Goal: Task Accomplishment & Management: Use online tool/utility

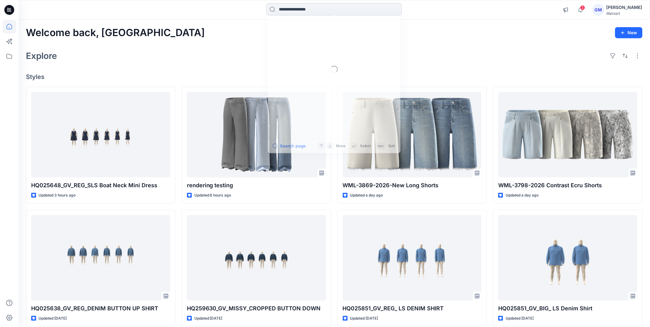
click at [323, 10] on input at bounding box center [334, 9] width 136 height 12
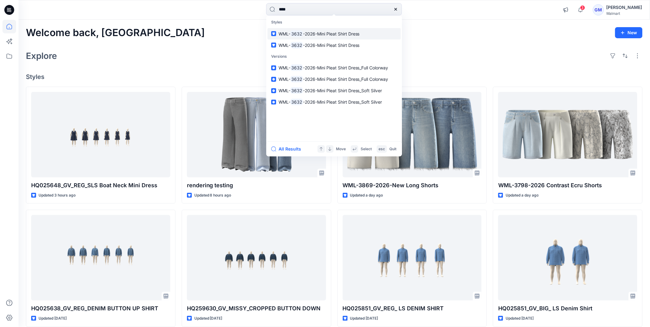
type input "****"
click at [302, 32] on mark "3632" at bounding box center [296, 33] width 13 height 7
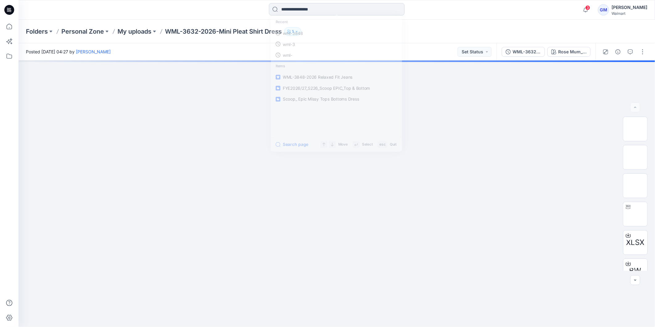
click at [309, 7] on input at bounding box center [337, 9] width 136 height 12
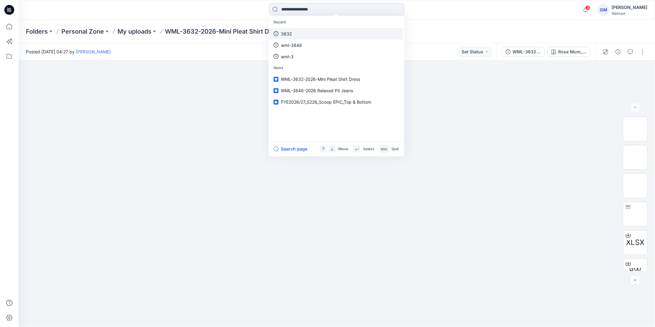
click at [307, 35] on link "3632" at bounding box center [336, 33] width 133 height 11
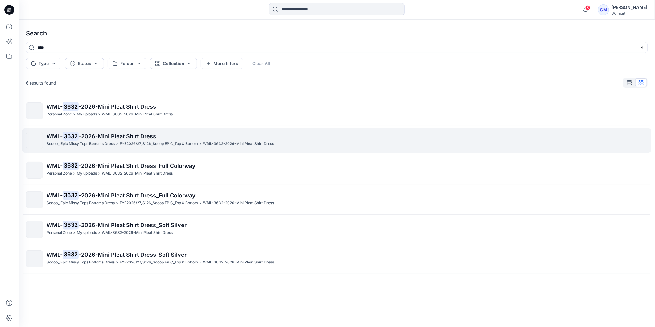
click at [91, 137] on span "-2026-Mini Pleat Shirt Dress" at bounding box center [117, 136] width 77 height 6
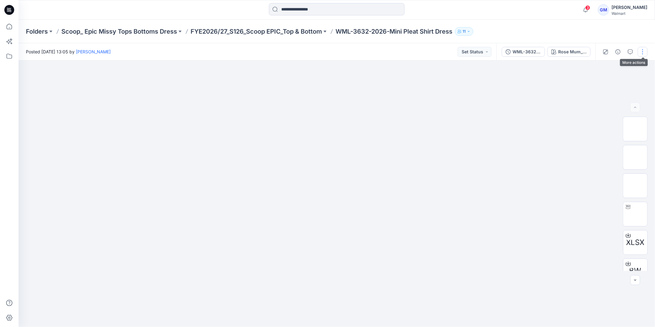
click at [641, 49] on button "button" at bounding box center [642, 52] width 10 height 10
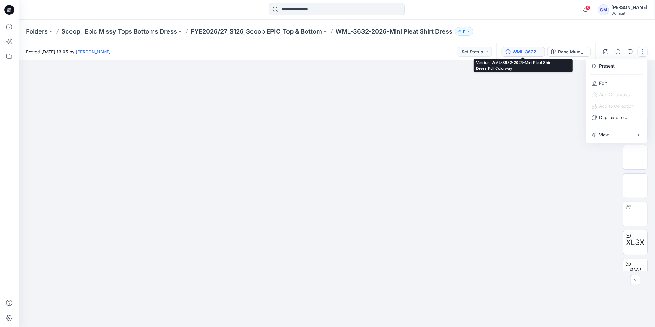
click at [517, 56] on button "WML-3632-2026-Mini Pleat Shirt Dress_Full Colorway" at bounding box center [523, 52] width 43 height 10
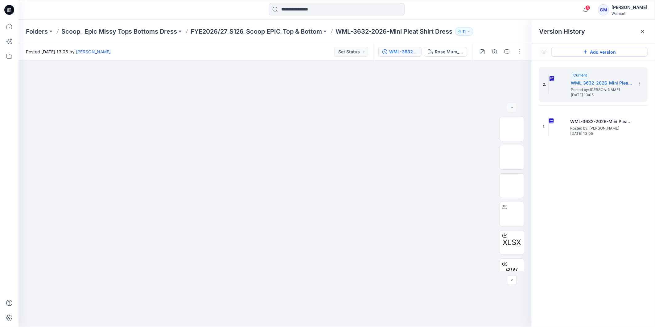
click at [594, 51] on button "Add version" at bounding box center [599, 52] width 96 height 10
click at [592, 52] on button "Add version" at bounding box center [599, 52] width 96 height 10
